Goal: Information Seeking & Learning: Learn about a topic

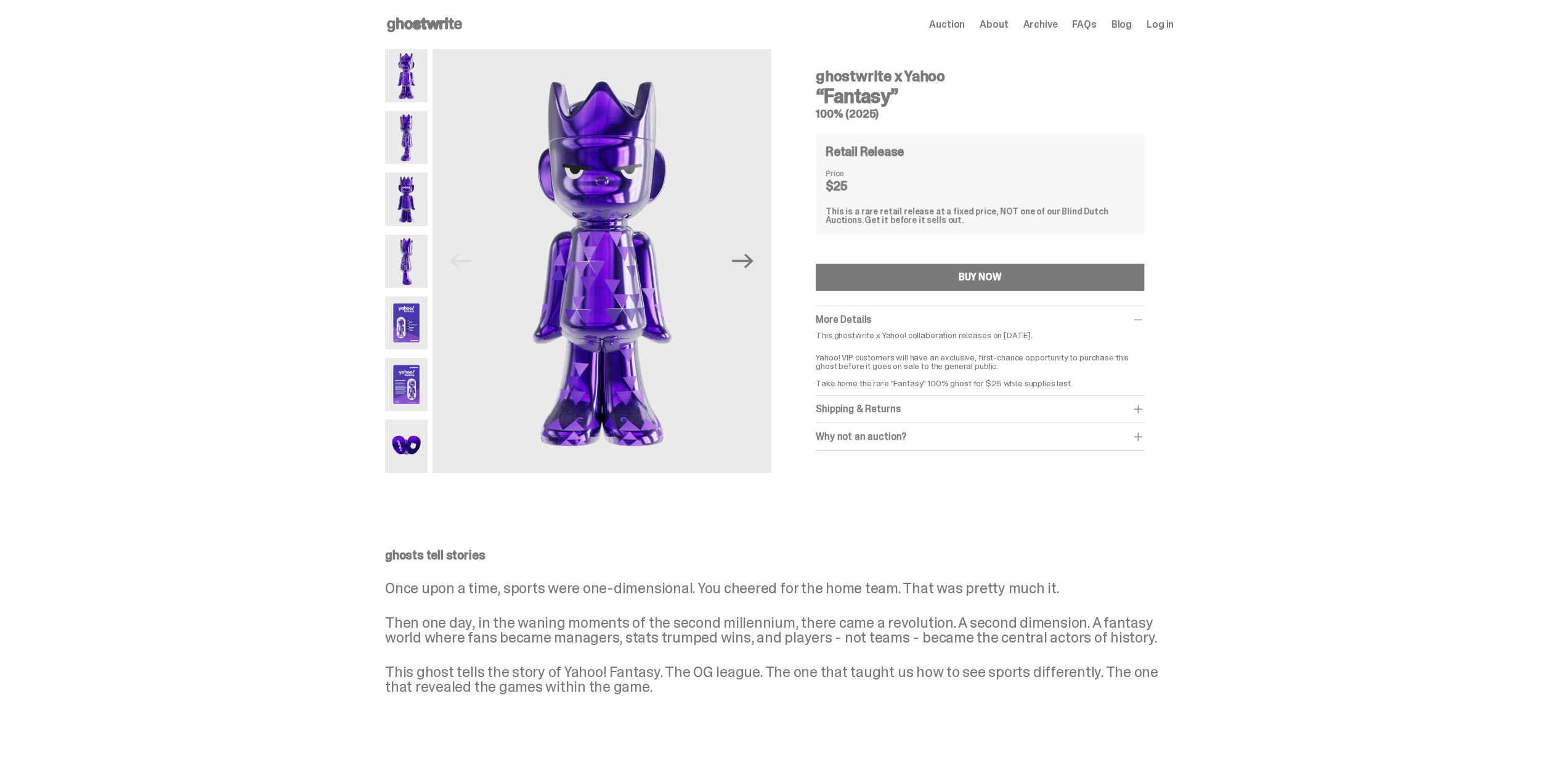
click at [412, 129] on img at bounding box center [406, 137] width 43 height 53
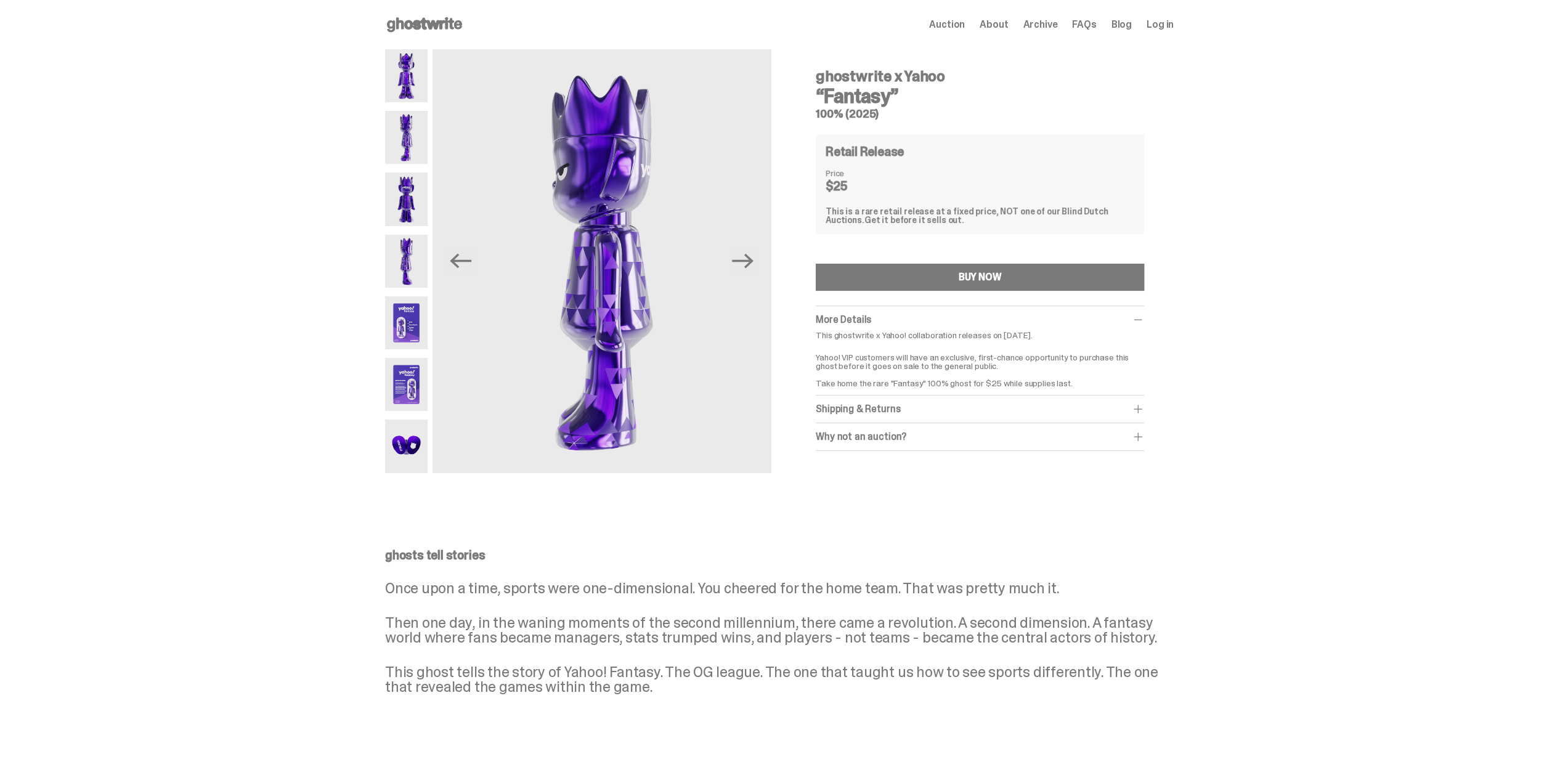
click at [413, 194] on img at bounding box center [406, 199] width 43 height 53
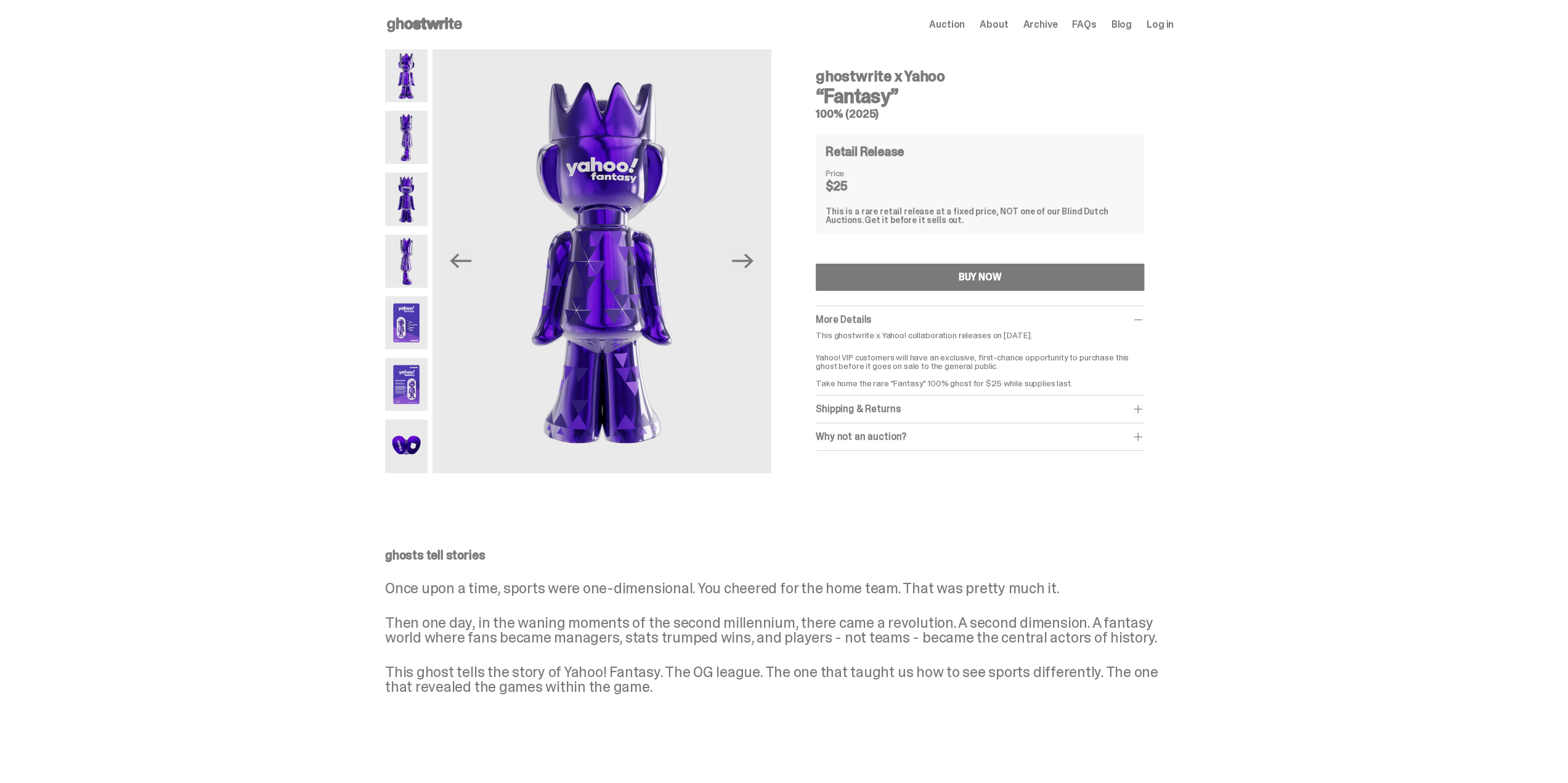
click at [412, 259] on img at bounding box center [406, 261] width 43 height 53
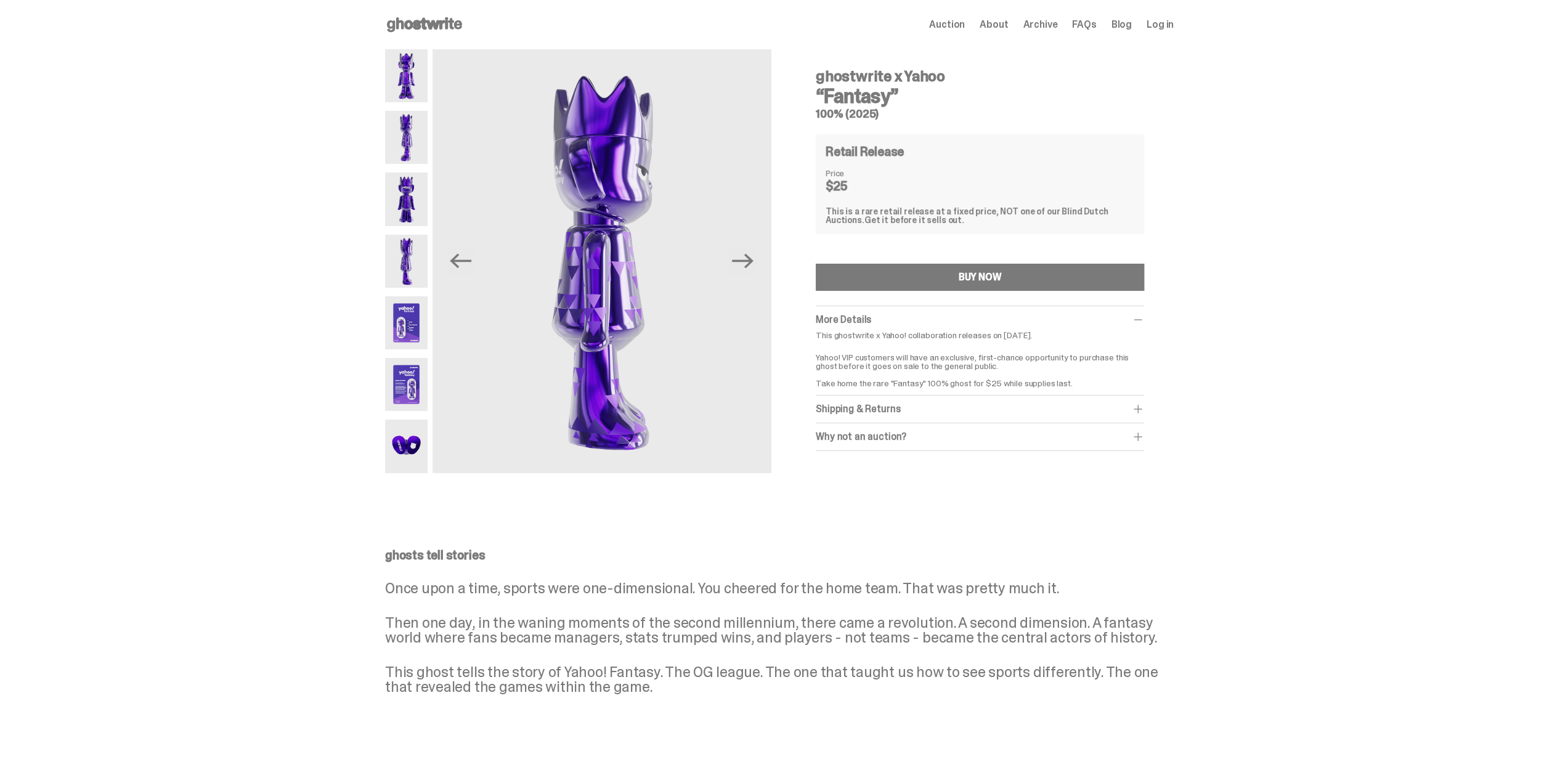
click at [412, 326] on img at bounding box center [406, 322] width 43 height 53
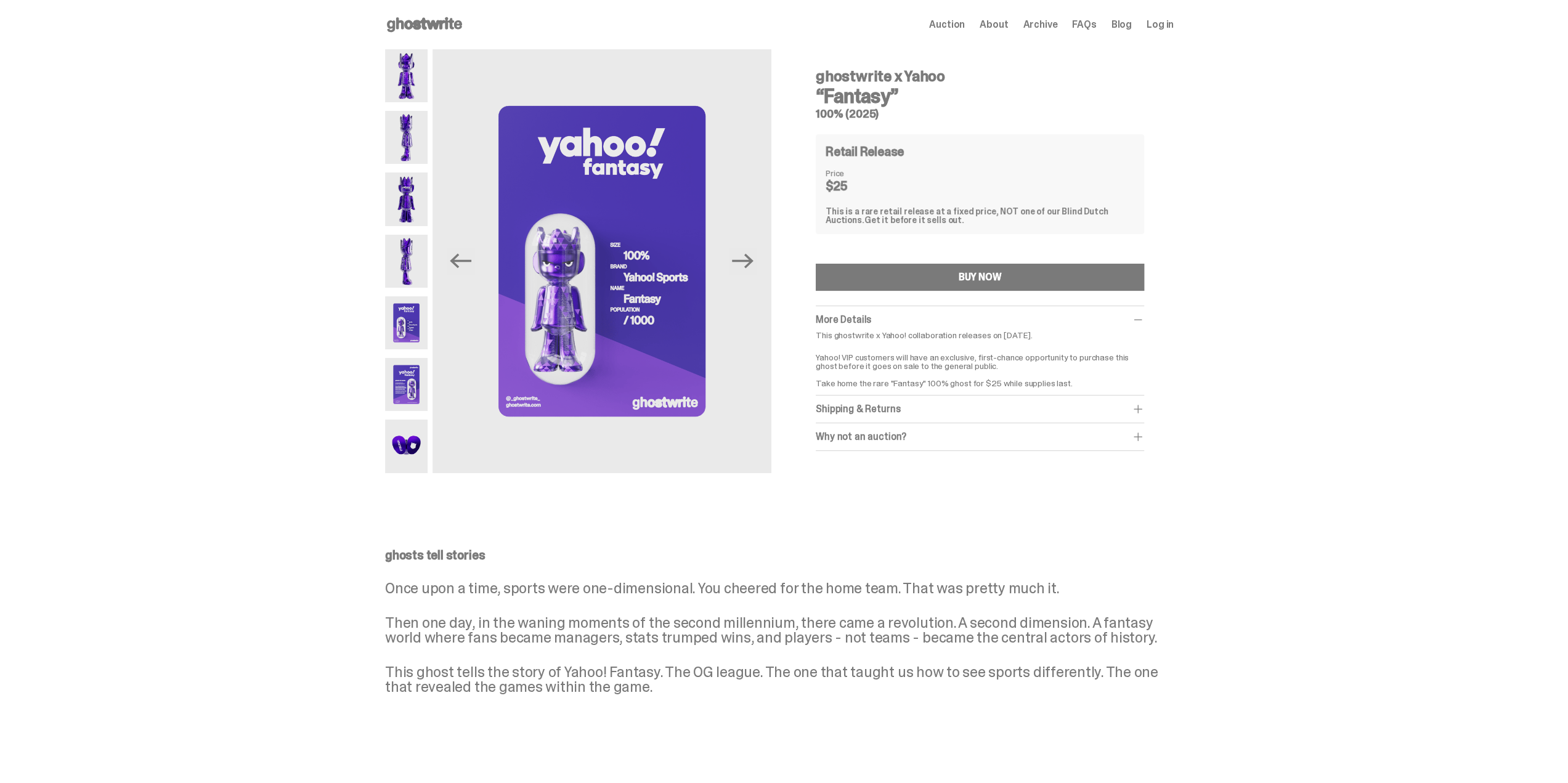
click at [415, 388] on img at bounding box center [406, 384] width 43 height 53
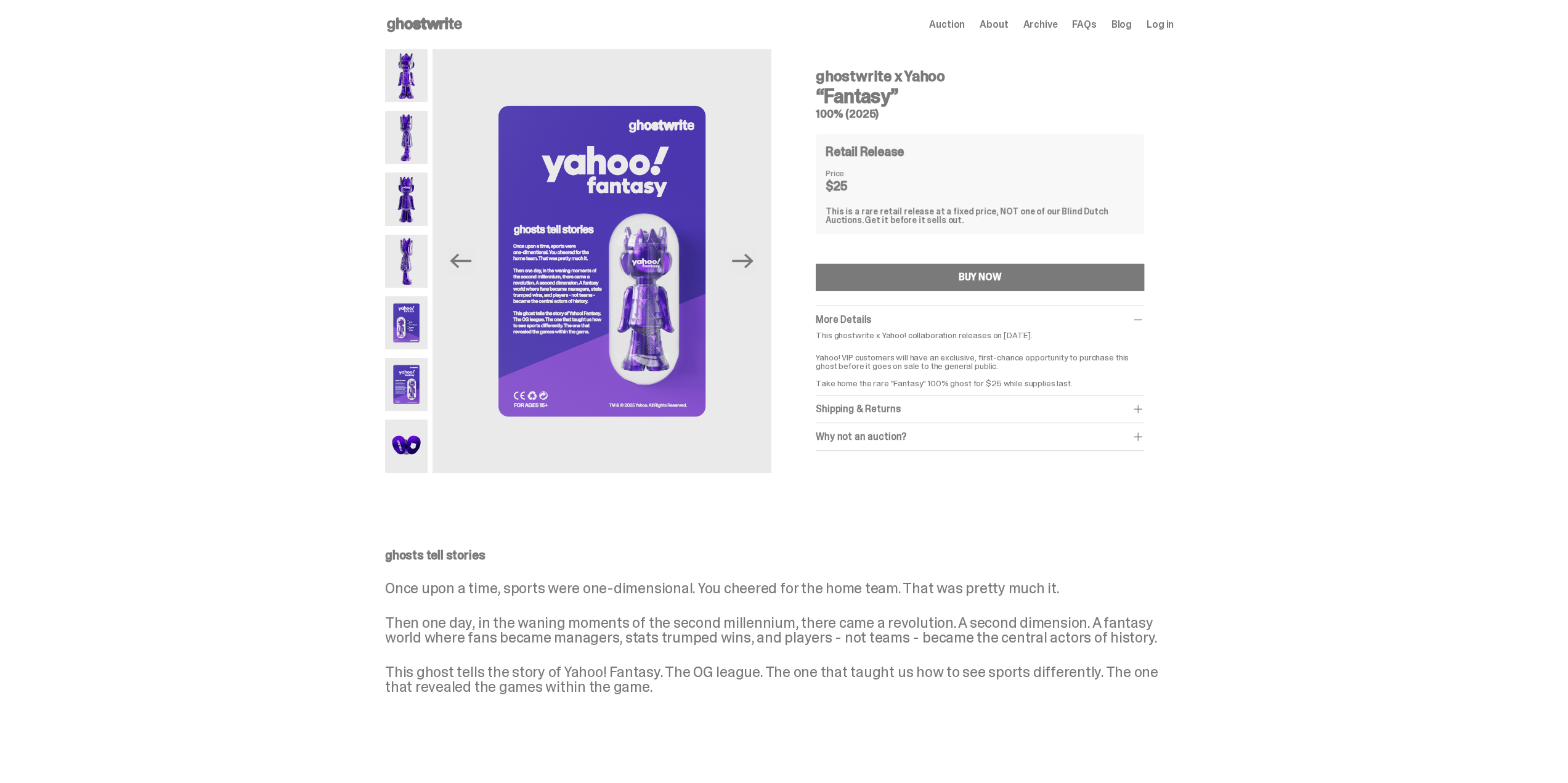
click at [408, 446] on img at bounding box center [406, 446] width 43 height 53
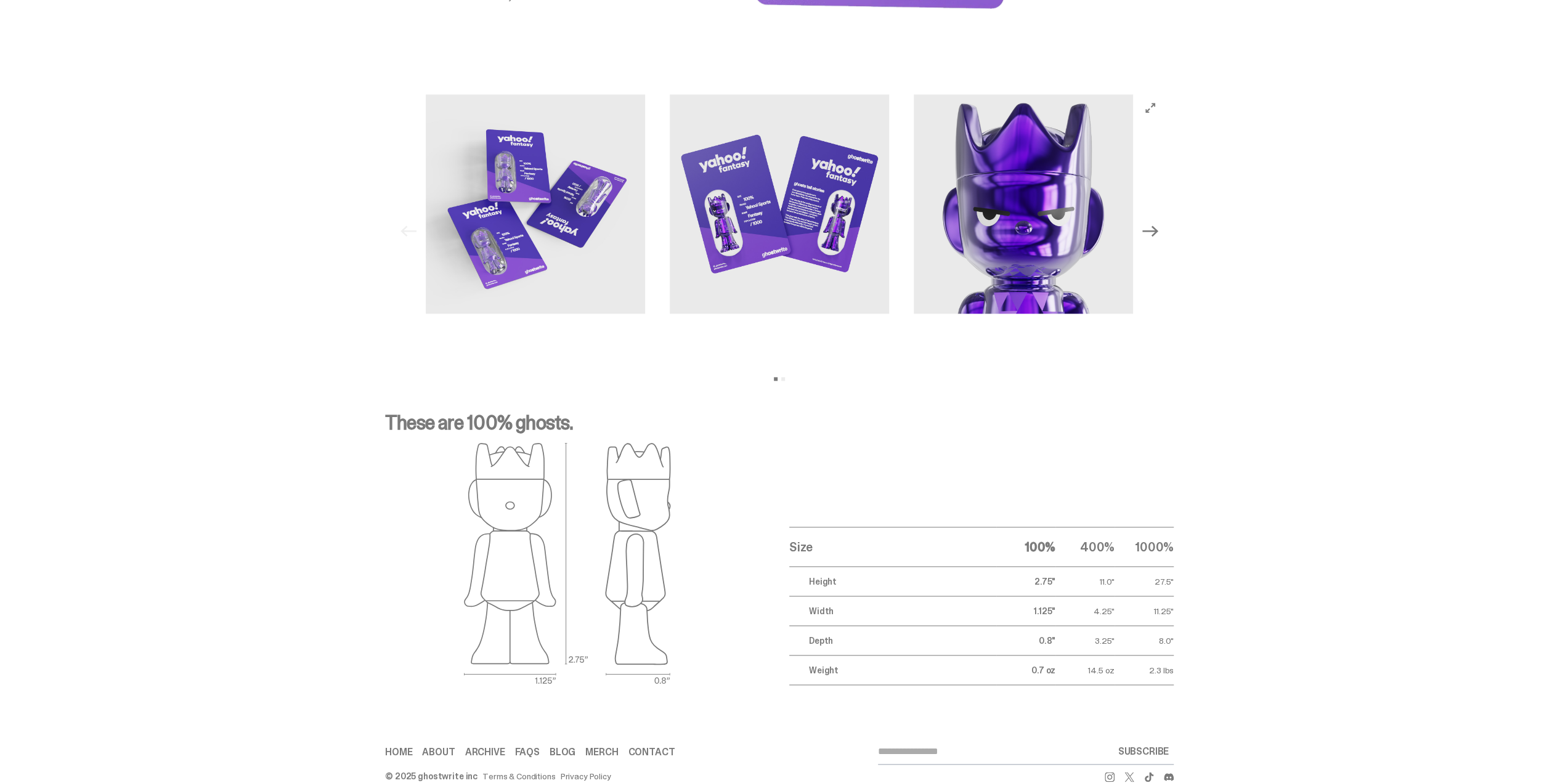
scroll to position [1236, 0]
